Goal: Check status: Check status

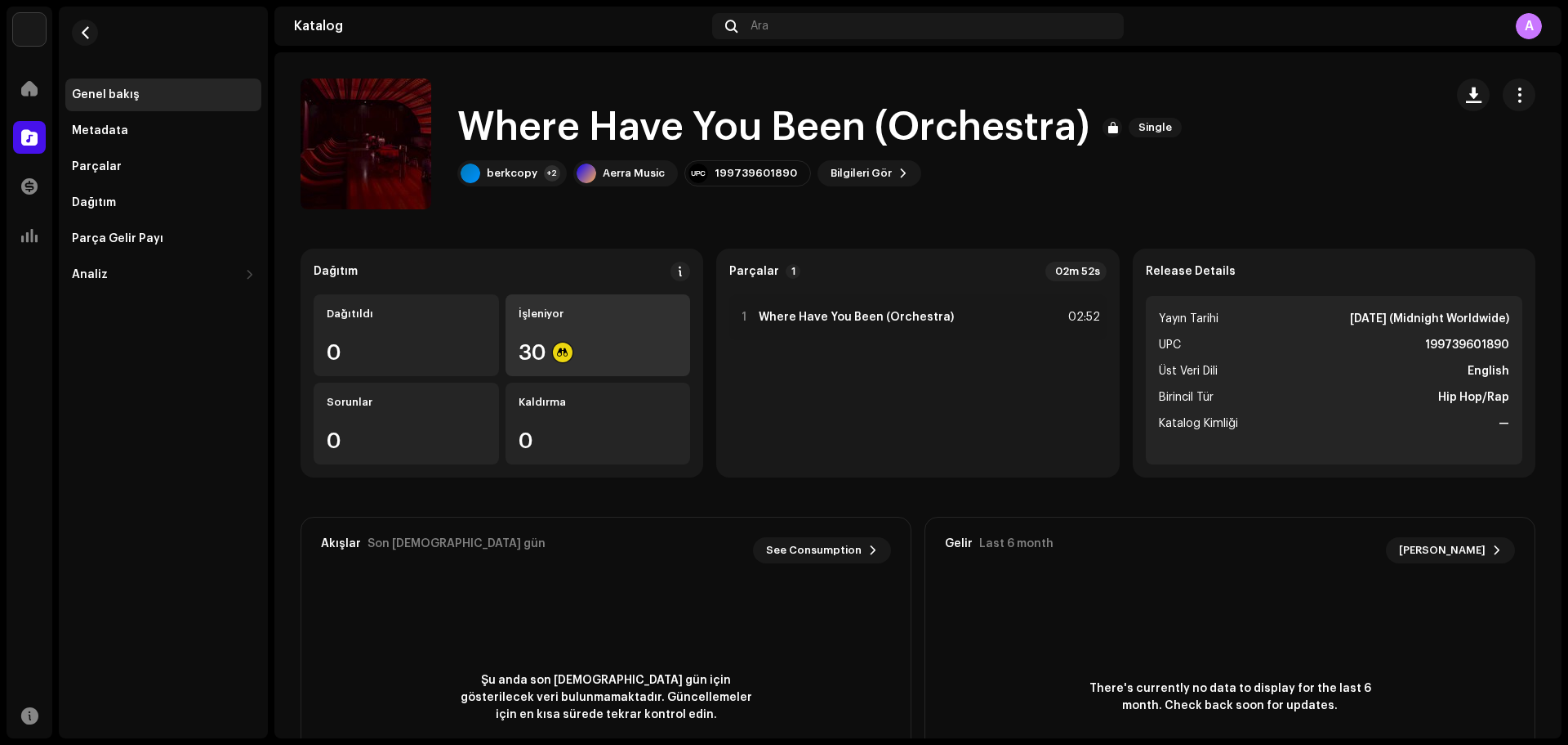
click at [628, 329] on div "İşleniyor 30" at bounding box center [599, 335] width 186 height 82
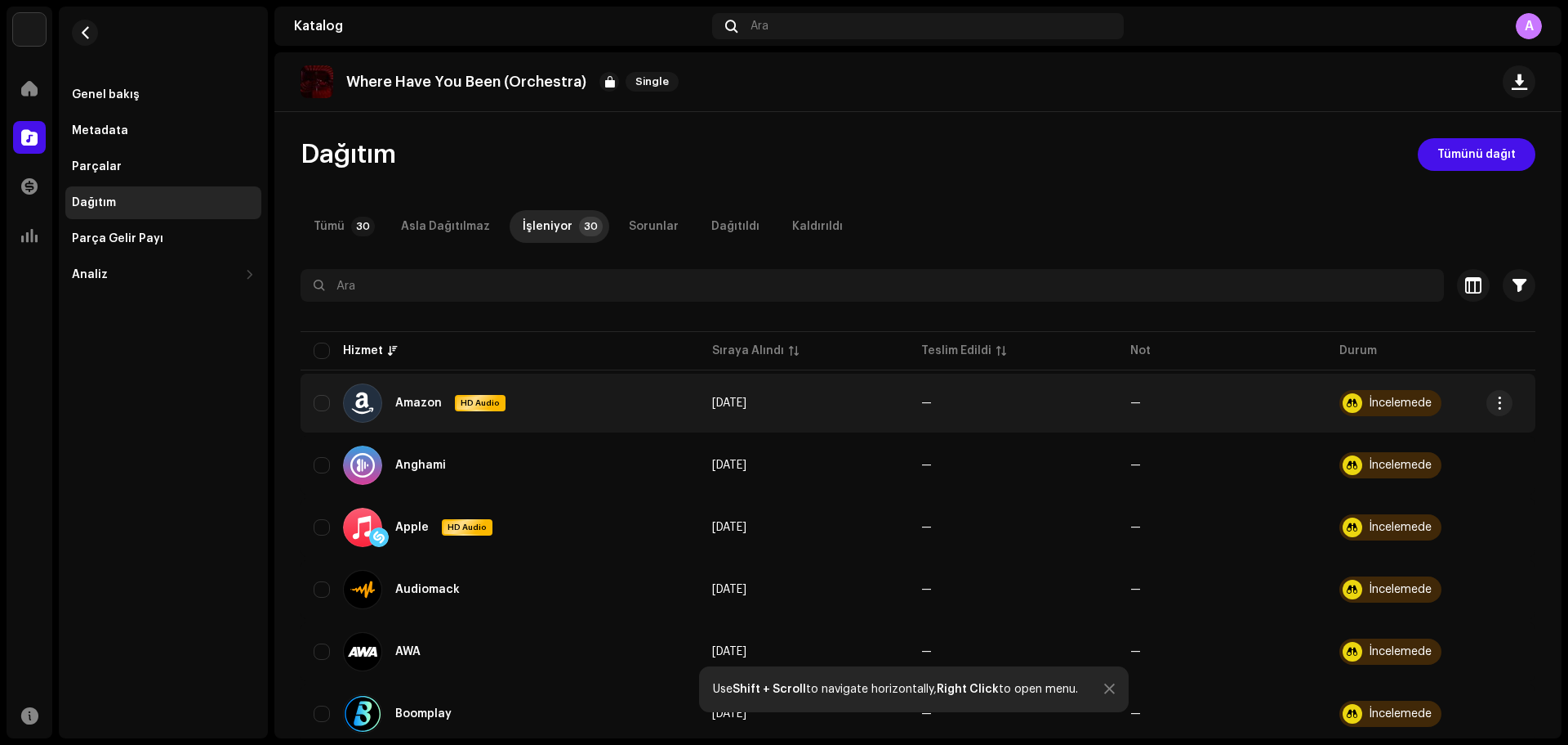
click at [1367, 393] on div "İncelemede" at bounding box center [1391, 403] width 102 height 26
click at [1369, 404] on div "İncelemede" at bounding box center [1401, 403] width 63 height 11
click at [345, 399] on div at bounding box center [363, 403] width 39 height 39
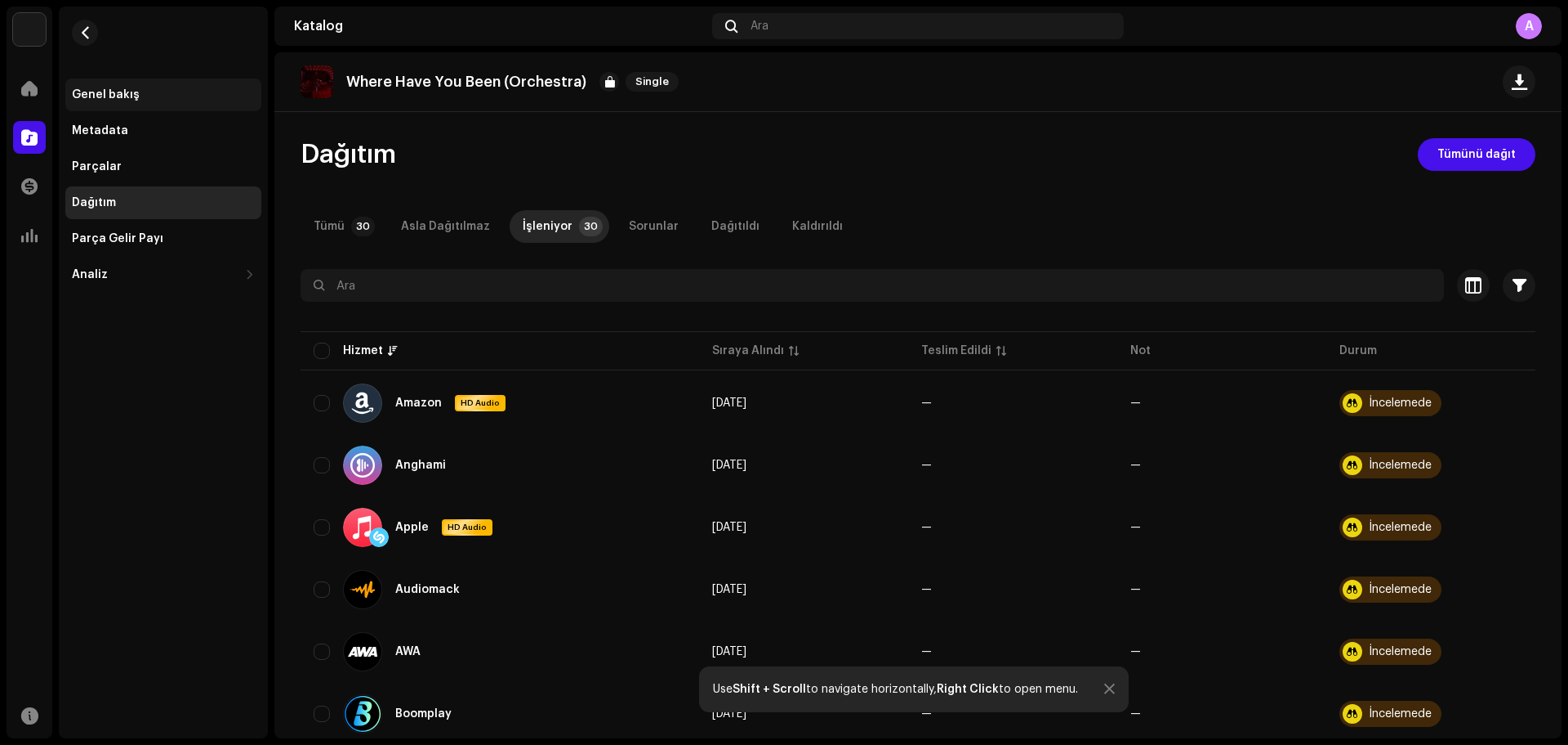
click at [131, 87] on div "Genel bakış" at bounding box center [162, 94] width 196 height 33
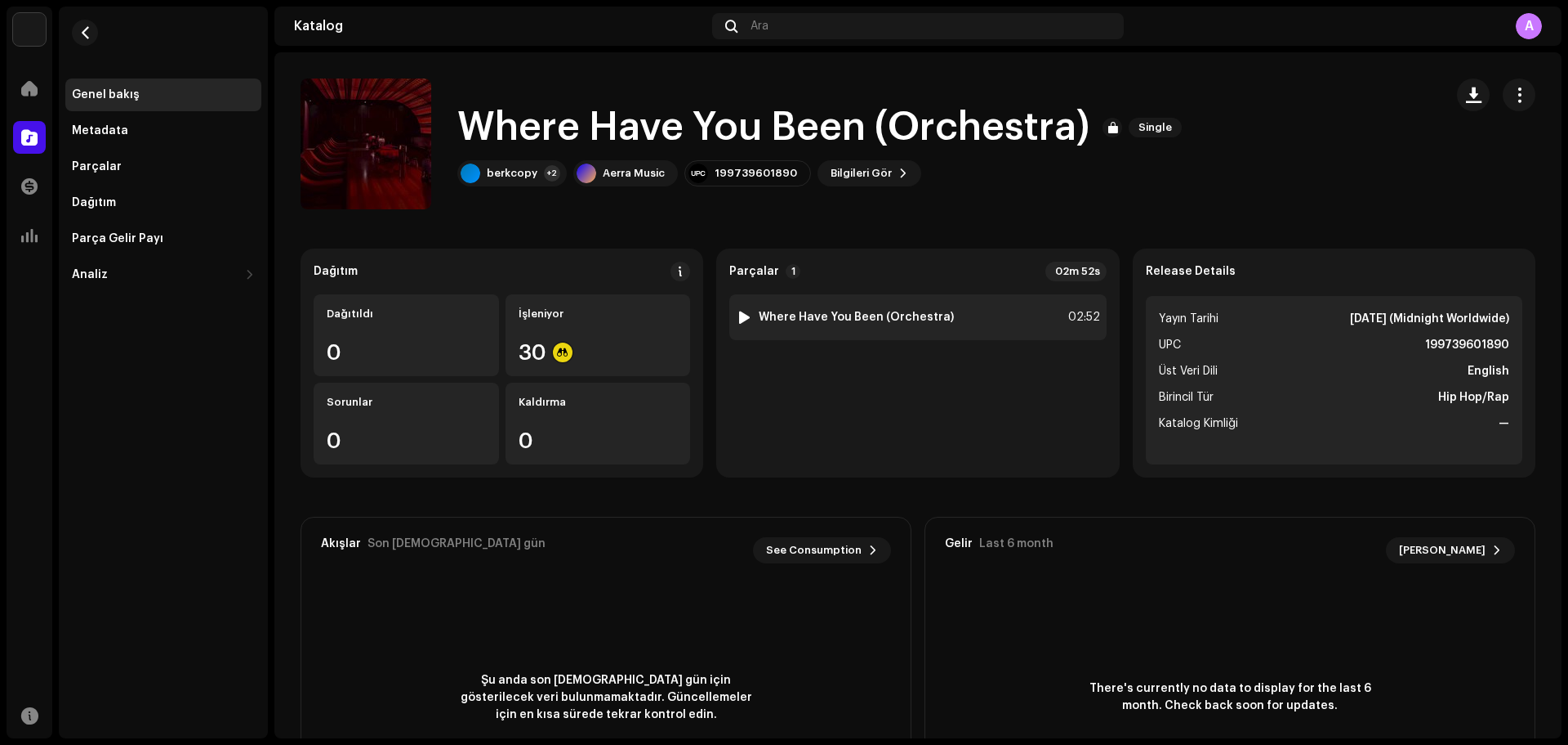
click at [960, 299] on div "1 Where Have You Been (Orchestra) 02:52" at bounding box center [918, 317] width 377 height 46
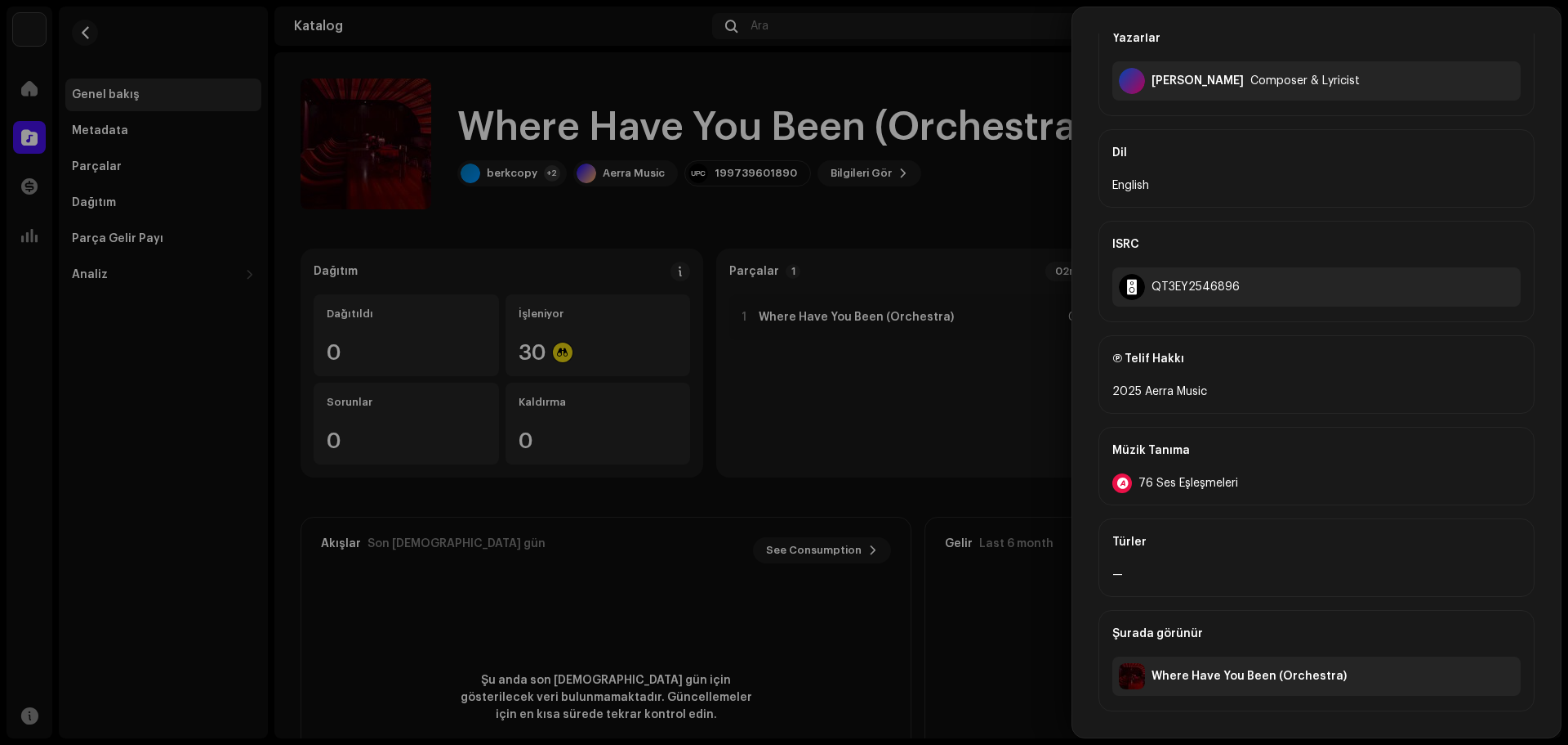
drag, startPoint x: 1245, startPoint y: 507, endPoint x: 1232, endPoint y: 573, distance: 67.3
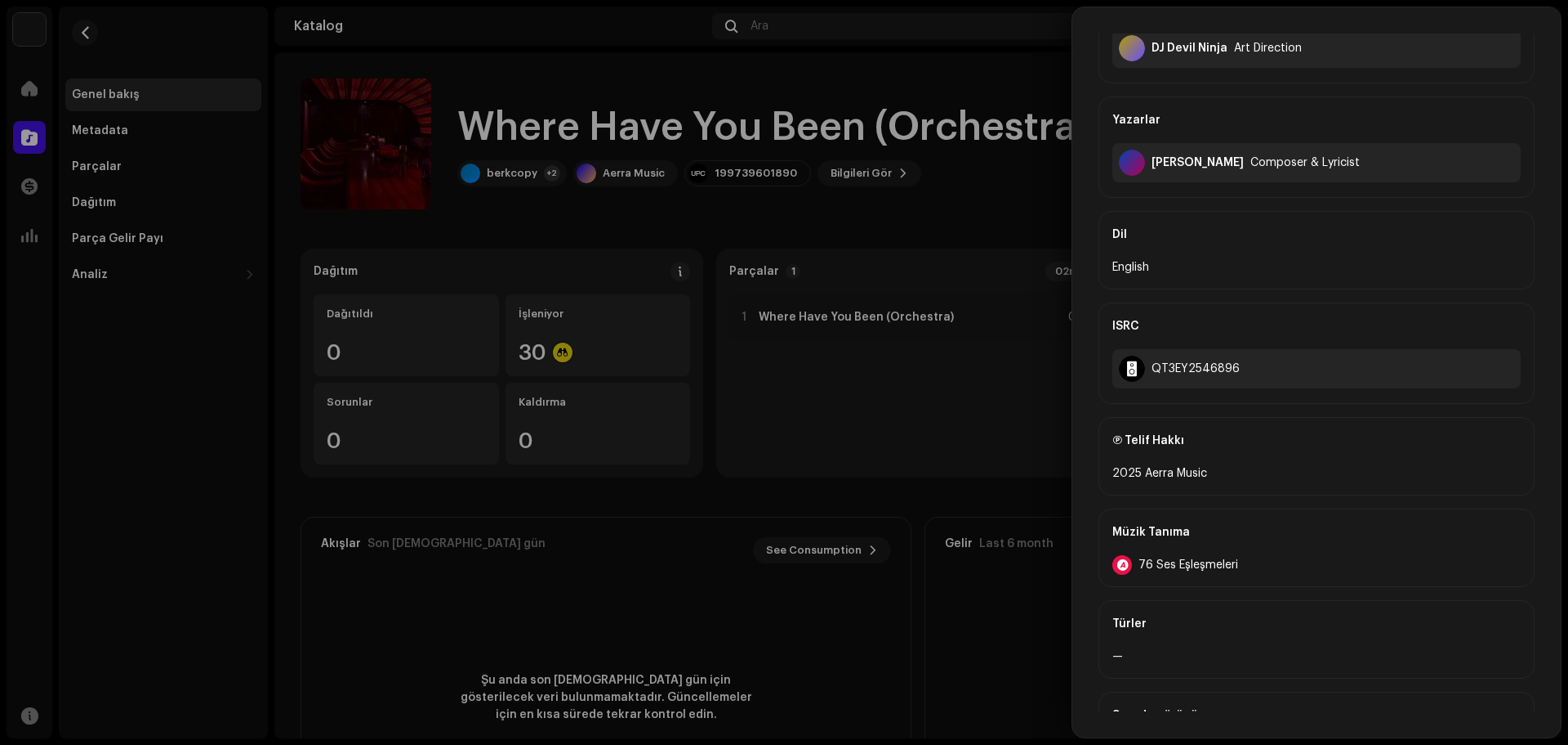
scroll to position [470, 0]
